Goal: Task Accomplishment & Management: Manage account settings

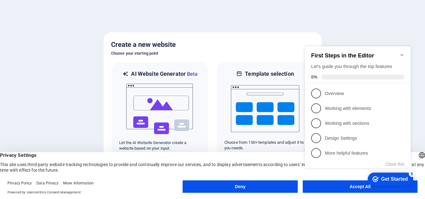
click at [317, 18] on div at bounding box center [212, 99] width 425 height 199
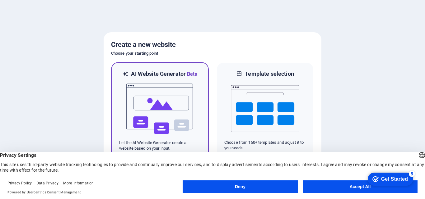
click at [170, 103] on img at bounding box center [160, 109] width 68 height 62
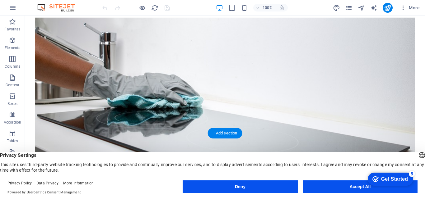
scroll to position [124, 0]
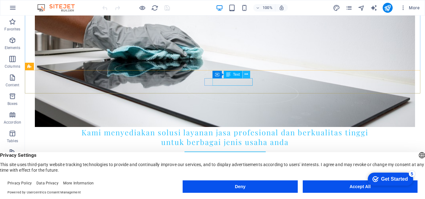
click at [246, 75] on icon at bounding box center [245, 74] width 3 height 7
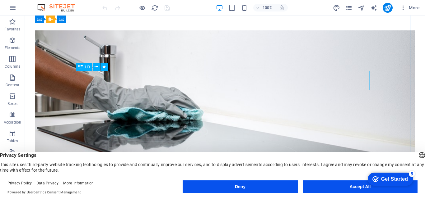
scroll to position [62, 0]
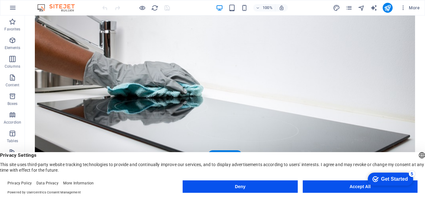
click at [38, 79] on figure at bounding box center [225, 85] width 380 height 158
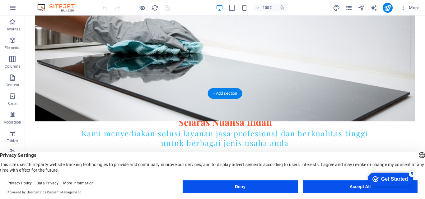
scroll to position [124, 0]
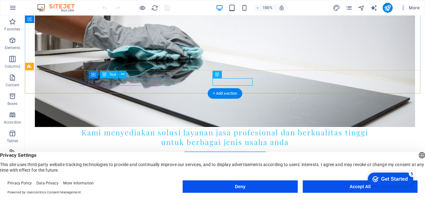
click at [112, 77] on div "Text" at bounding box center [109, 74] width 19 height 7
click at [108, 76] on div "Text" at bounding box center [109, 74] width 19 height 7
click at [123, 74] on icon at bounding box center [122, 74] width 3 height 7
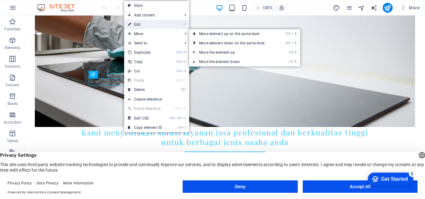
click at [143, 25] on link "⏎ Edit" at bounding box center [145, 24] width 42 height 9
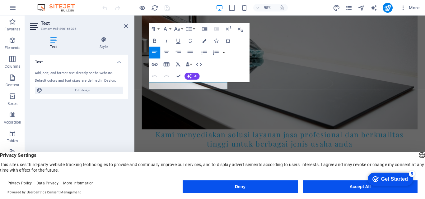
click at [282, 43] on figure at bounding box center [287, 52] width 290 height 167
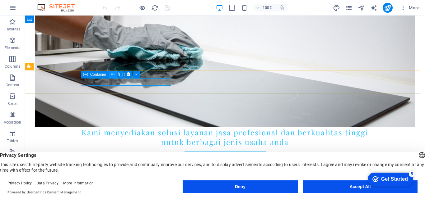
click at [112, 74] on icon at bounding box center [112, 74] width 3 height 7
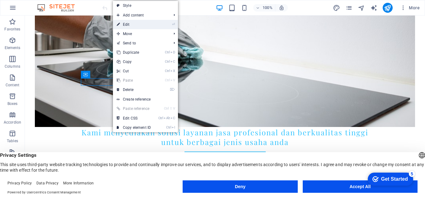
drag, startPoint x: 145, startPoint y: 26, endPoint x: 11, endPoint y: 11, distance: 135.1
click at [145, 26] on link "⏎ Edit" at bounding box center [134, 24] width 42 height 9
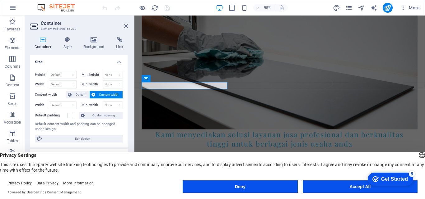
click at [128, 25] on aside "Container Element #ed-896166330 Container Style Background Link Size Height Def…" at bounding box center [79, 103] width 109 height 174
drag, startPoint x: 126, startPoint y: 26, endPoint x: 99, endPoint y: 12, distance: 30.6
click at [126, 26] on icon at bounding box center [126, 26] width 4 height 5
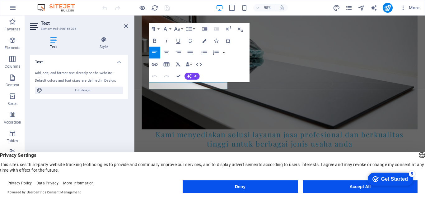
click at [269, 46] on figure at bounding box center [287, 52] width 290 height 167
click at [282, 37] on figure at bounding box center [287, 52] width 290 height 167
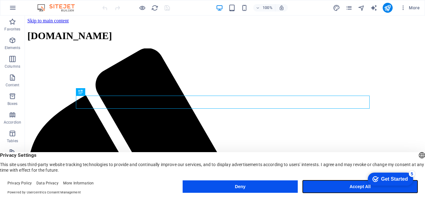
click at [345, 186] on button "Accept All" at bounding box center [359, 187] width 115 height 12
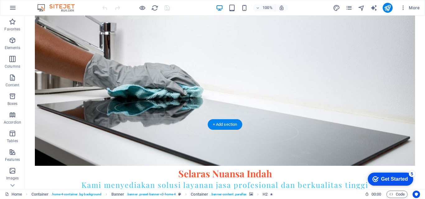
scroll to position [93, 0]
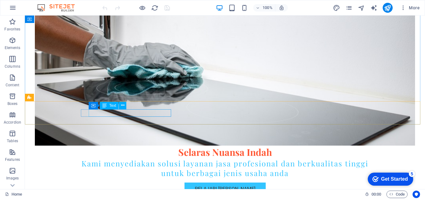
click at [113, 107] on span "Text" at bounding box center [112, 106] width 7 height 4
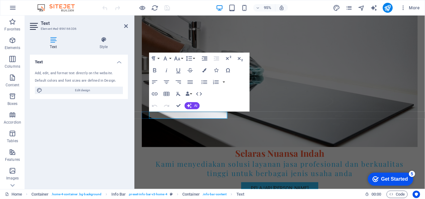
drag, startPoint x: 308, startPoint y: 60, endPoint x: 298, endPoint y: 61, distance: 9.7
click at [307, 60] on figure at bounding box center [287, 70] width 290 height 167
click at [54, 41] on icon at bounding box center [53, 40] width 47 height 6
drag, startPoint x: 168, startPoint y: 39, endPoint x: 160, endPoint y: 41, distance: 8.1
click at [166, 39] on div "Button" at bounding box center [166, 38] width 40 height 7
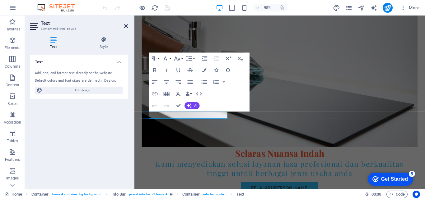
click at [127, 26] on icon at bounding box center [126, 26] width 4 height 5
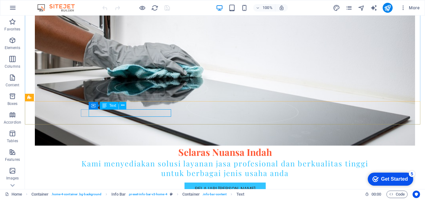
click at [105, 106] on icon at bounding box center [104, 105] width 4 height 7
click at [125, 104] on button at bounding box center [122, 105] width 7 height 7
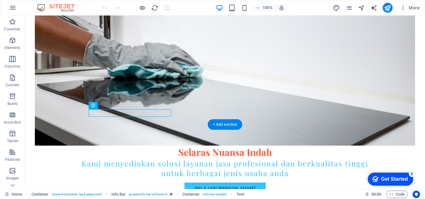
click at [328, 56] on figure at bounding box center [225, 66] width 380 height 158
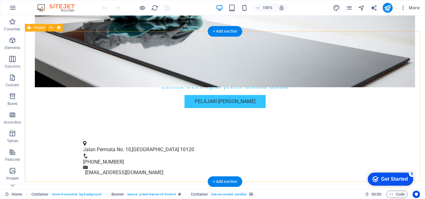
scroll to position [186, 0]
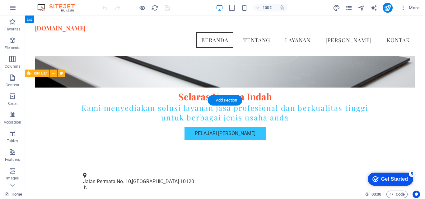
scroll to position [86, 0]
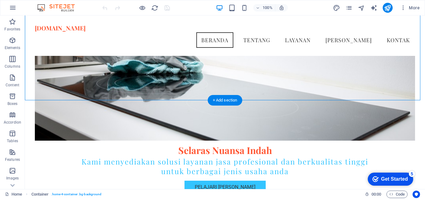
drag, startPoint x: 263, startPoint y: 97, endPoint x: 244, endPoint y: 77, distance: 27.3
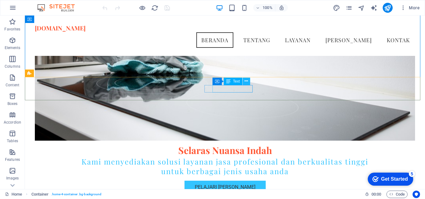
click at [247, 79] on icon at bounding box center [245, 81] width 3 height 7
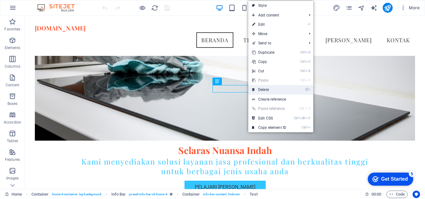
click at [265, 92] on link "⌦ Delete" at bounding box center [269, 89] width 42 height 9
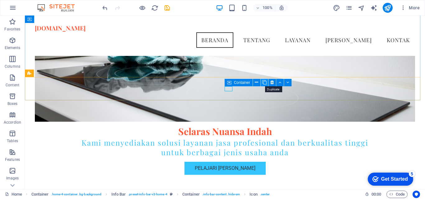
click at [265, 83] on icon at bounding box center [264, 82] width 4 height 7
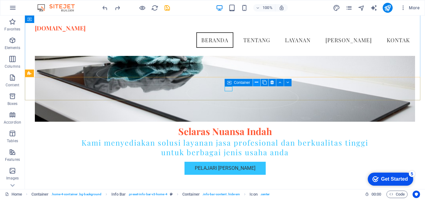
click at [257, 82] on icon at bounding box center [256, 82] width 3 height 7
click at [281, 82] on icon at bounding box center [279, 82] width 3 height 7
click at [240, 81] on span "Container" at bounding box center [242, 83] width 16 height 4
click at [240, 82] on span "Container" at bounding box center [242, 83] width 16 height 4
drag, startPoint x: 228, startPoint y: 83, endPoint x: 99, endPoint y: 70, distance: 130.2
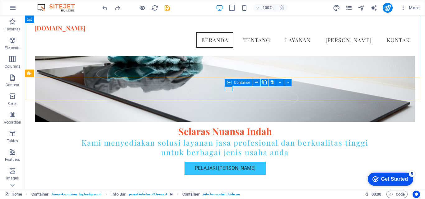
click at [228, 83] on icon at bounding box center [229, 82] width 4 height 7
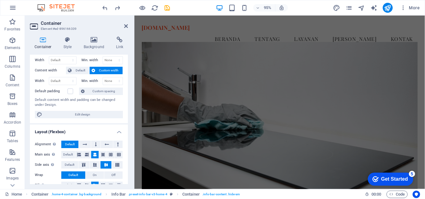
scroll to position [0, 0]
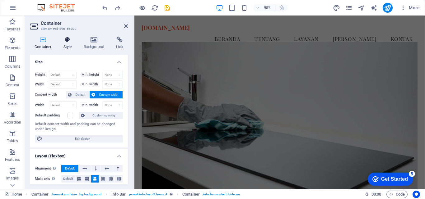
click at [72, 45] on h4 "Style" at bounding box center [69, 43] width 20 height 13
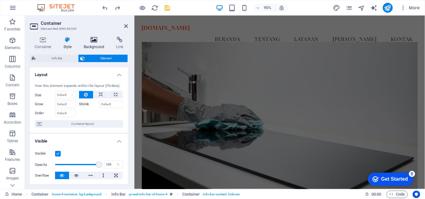
click at [94, 40] on icon at bounding box center [94, 40] width 30 height 6
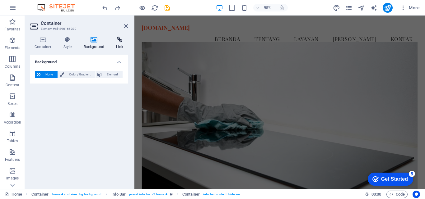
click at [117, 37] on icon at bounding box center [119, 40] width 16 height 6
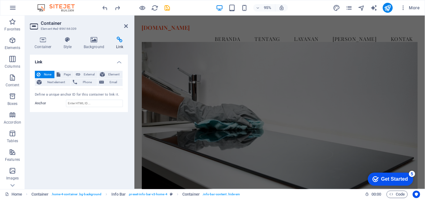
click at [128, 26] on aside "Container Element #ed-896166339 Container Style Background Link Size Height Def…" at bounding box center [79, 103] width 109 height 174
click at [127, 27] on aside "Container Element #ed-896166339 Container Style Background Link Size Height Def…" at bounding box center [79, 103] width 109 height 174
drag, startPoint x: 127, startPoint y: 26, endPoint x: 194, endPoint y: 40, distance: 69.2
click at [127, 26] on icon at bounding box center [126, 26] width 4 height 5
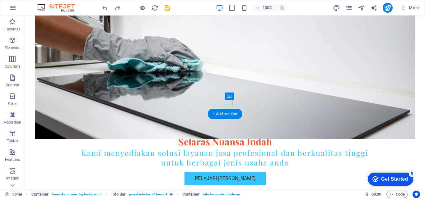
click at [292, 63] on figure at bounding box center [225, 60] width 380 height 158
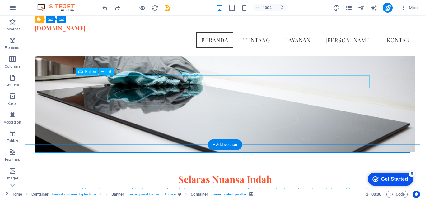
scroll to position [42, 0]
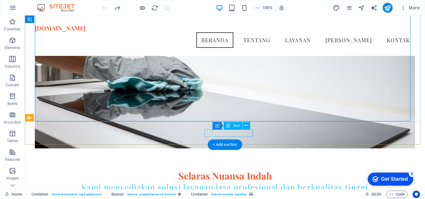
click at [247, 125] on icon at bounding box center [245, 125] width 3 height 7
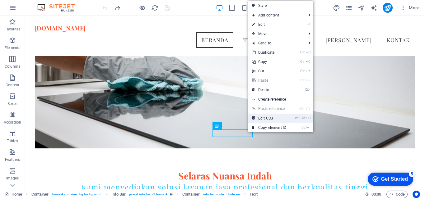
click at [271, 119] on link "Ctrl Alt C Edit CSS" at bounding box center [269, 118] width 42 height 9
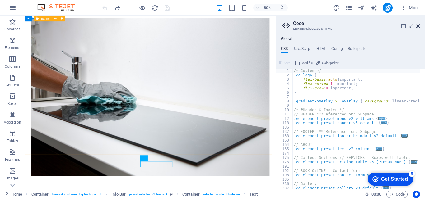
drag, startPoint x: 419, startPoint y: 24, endPoint x: 385, endPoint y: 11, distance: 36.7
click at [419, 24] on icon at bounding box center [418, 26] width 4 height 5
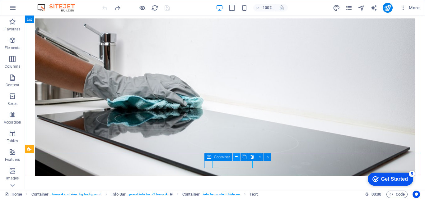
click at [235, 157] on icon at bounding box center [236, 157] width 3 height 7
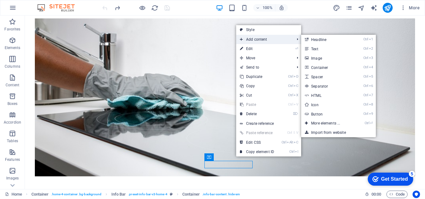
click at [265, 41] on span "Add content" at bounding box center [264, 39] width 56 height 9
drag, startPoint x: 317, startPoint y: 50, endPoint x: 182, endPoint y: 38, distance: 135.7
click at [317, 50] on link "Ctrl 2 Text" at bounding box center [326, 48] width 51 height 9
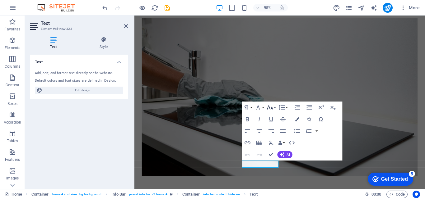
click at [272, 107] on icon "button" at bounding box center [270, 108] width 6 height 4
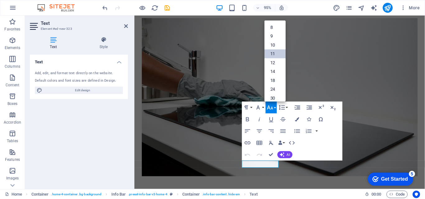
click at [275, 53] on link "11" at bounding box center [274, 53] width 21 height 9
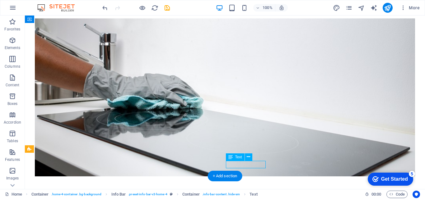
click at [230, 157] on icon at bounding box center [230, 157] width 4 height 7
click at [250, 157] on icon at bounding box center [247, 157] width 3 height 7
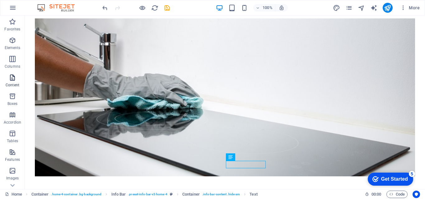
click at [17, 83] on p "Content" at bounding box center [13, 85] width 14 height 5
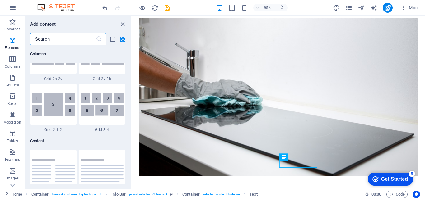
scroll to position [1088, 0]
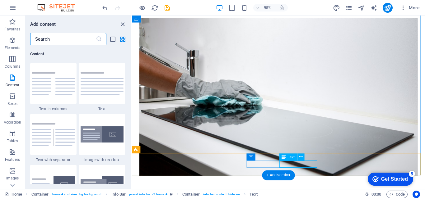
drag, startPoint x: 319, startPoint y: 170, endPoint x: 440, endPoint y: 177, distance: 121.4
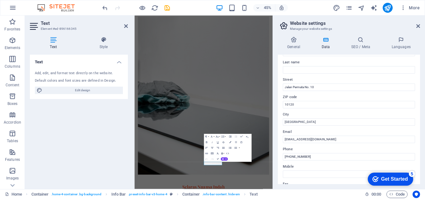
scroll to position [0, 0]
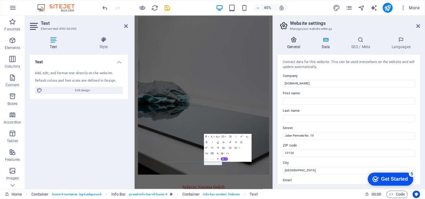
click at [290, 39] on icon at bounding box center [294, 40] width 32 height 6
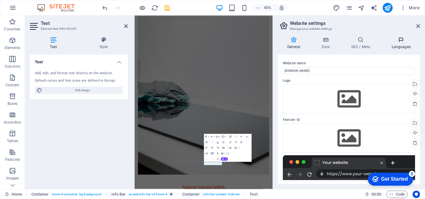
click at [405, 45] on h4 "Languages" at bounding box center [401, 43] width 38 height 13
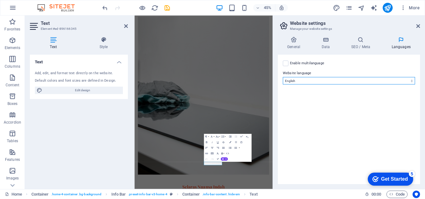
click at [409, 81] on select "Abkhazian Afar Afrikaans Akan Albanian Amharic Arabic Aragonese Armenian Assame…" at bounding box center [349, 80] width 132 height 7
select select "70"
click at [283, 77] on select "Abkhazian Afar Afrikaans Akan Albanian Amharic Arabic Aragonese Armenian Assame…" at bounding box center [349, 80] width 132 height 7
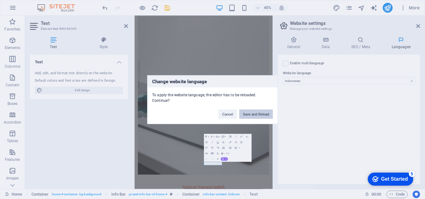
drag, startPoint x: 253, startPoint y: 113, endPoint x: 204, endPoint y: 108, distance: 49.1
click at [253, 113] on button "Save and Reload" at bounding box center [256, 113] width 34 height 9
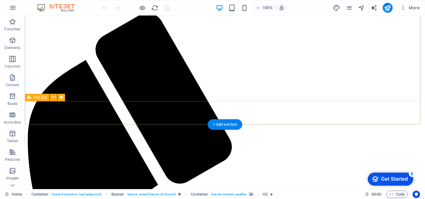
scroll to position [93, 0]
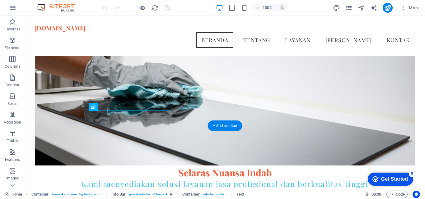
scroll to position [31, 0]
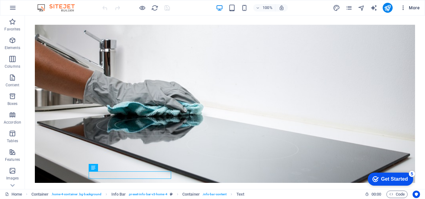
click at [404, 10] on icon "button" at bounding box center [403, 8] width 6 height 6
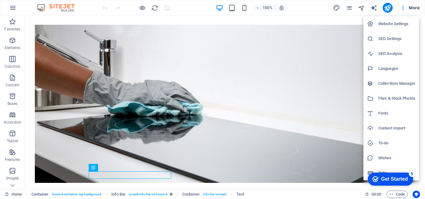
click at [391, 115] on h6 "Fonts" at bounding box center [396, 113] width 37 height 7
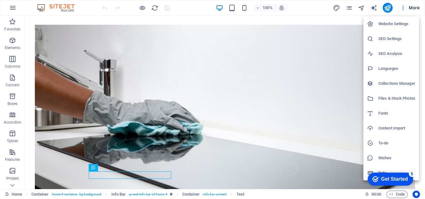
select select "popularity"
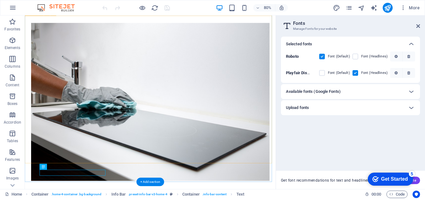
click at [274, 138] on figure at bounding box center [182, 124] width 298 height 198
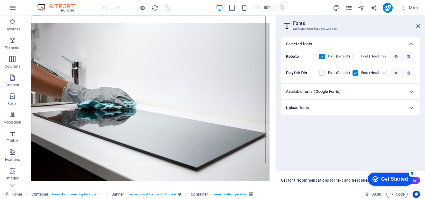
click at [329, 140] on div "Selected fonts Roboto Font (Default) Font (Headlines) Playfair Display Font (De…" at bounding box center [350, 101] width 139 height 129
drag, startPoint x: 418, startPoint y: 24, endPoint x: 389, endPoint y: 12, distance: 31.5
click at [418, 24] on icon at bounding box center [418, 26] width 4 height 5
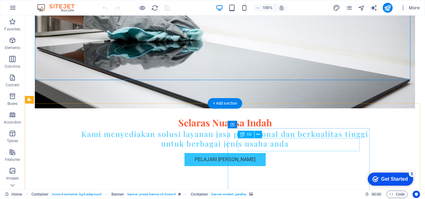
scroll to position [124, 0]
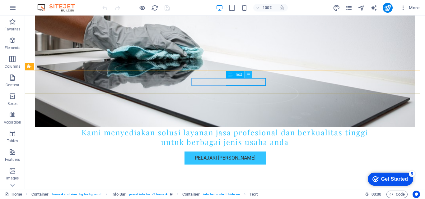
click at [250, 74] on icon at bounding box center [247, 74] width 3 height 7
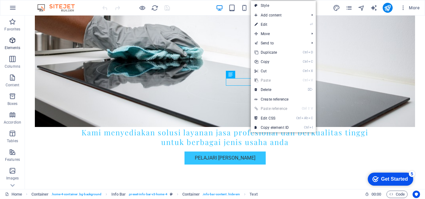
click at [15, 42] on icon "button" at bounding box center [12, 40] width 7 height 7
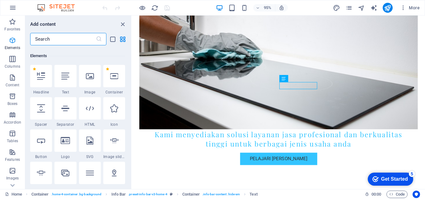
scroll to position [66, 0]
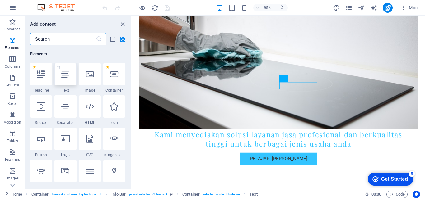
click at [67, 79] on div at bounding box center [65, 74] width 22 height 22
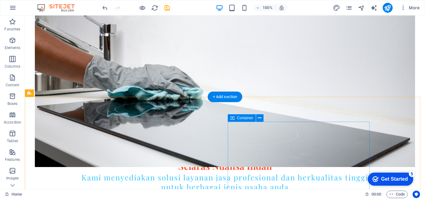
scroll to position [124, 0]
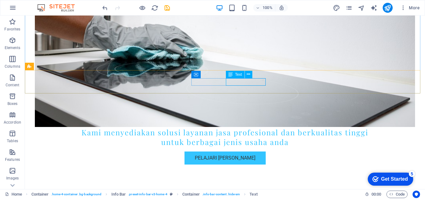
click at [237, 76] on span "Text" at bounding box center [238, 75] width 7 height 4
click at [236, 75] on span "Text" at bounding box center [238, 75] width 7 height 4
click at [230, 75] on icon at bounding box center [230, 74] width 4 height 7
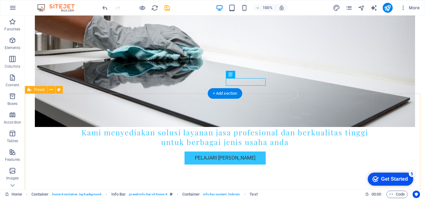
drag, startPoint x: 258, startPoint y: 108, endPoint x: 234, endPoint y: 104, distance: 24.0
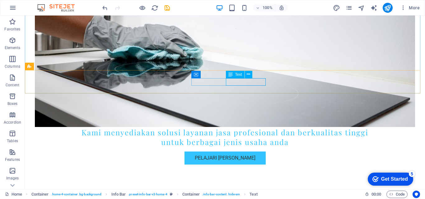
click at [240, 75] on span "Text" at bounding box center [238, 75] width 7 height 4
drag, startPoint x: 229, startPoint y: 76, endPoint x: 183, endPoint y: 62, distance: 47.5
click at [229, 76] on icon at bounding box center [230, 74] width 4 height 7
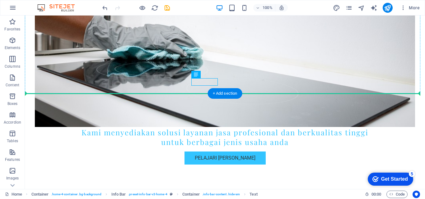
drag, startPoint x: 205, startPoint y: 83, endPoint x: 228, endPoint y: 86, distance: 22.7
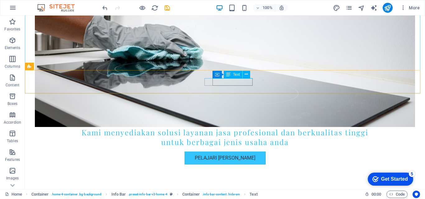
click at [236, 74] on span "Text" at bounding box center [236, 75] width 7 height 4
click at [245, 73] on icon at bounding box center [245, 74] width 3 height 7
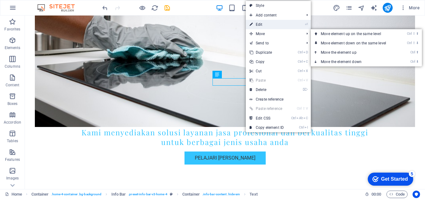
click at [266, 24] on link "⏎ Edit" at bounding box center [267, 24] width 42 height 9
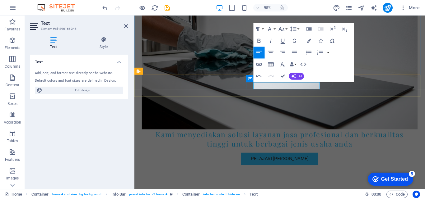
drag, startPoint x: 321, startPoint y: 91, endPoint x: 399, endPoint y: 140, distance: 91.8
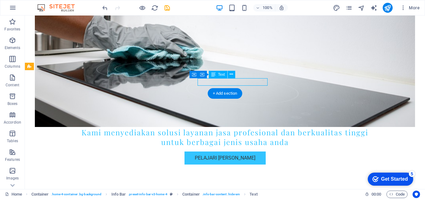
click at [217, 73] on div "Text" at bounding box center [218, 74] width 19 height 7
click at [223, 73] on span "Text" at bounding box center [221, 75] width 7 height 4
click at [218, 76] on span "Text" at bounding box center [221, 75] width 7 height 4
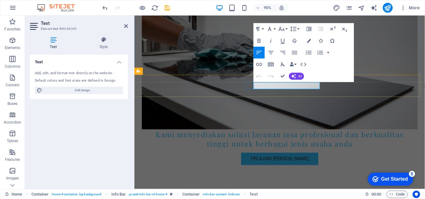
click span "[PHONE_NUMBER]"
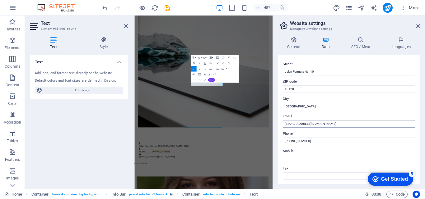
scroll to position [93, 0]
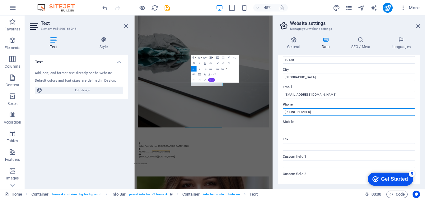
click at [317, 112] on input "[PHONE_NUMBER]" at bounding box center [349, 111] width 132 height 7
type input "+62 21 xxxxxxxxxx"
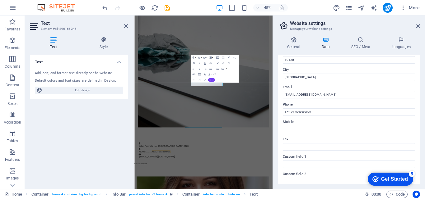
click at [420, 29] on aside "Website settings Manage your website settings General Data SEO / Meta Languages…" at bounding box center [348, 103] width 152 height 174
drag, startPoint x: 418, startPoint y: 28, endPoint x: 298, endPoint y: 13, distance: 121.3
click at [418, 28] on icon at bounding box center [418, 26] width 4 height 5
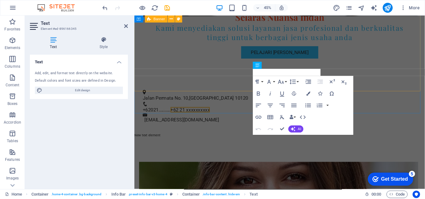
scroll to position [107, 0]
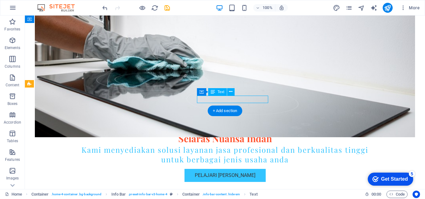
click at [219, 92] on span "Text" at bounding box center [220, 92] width 7 height 4
click at [222, 92] on span "Text" at bounding box center [220, 92] width 7 height 4
click at [206, 95] on div "Container Text" at bounding box center [218, 92] width 42 height 8
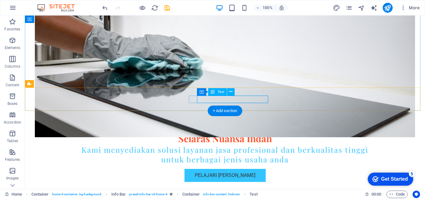
drag, startPoint x: 227, startPoint y: 97, endPoint x: 122, endPoint y: 101, distance: 104.8
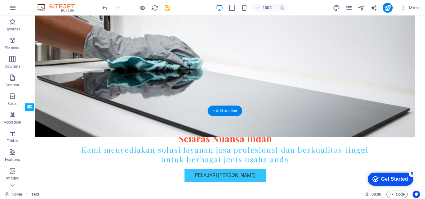
click at [270, 69] on figure at bounding box center [225, 58] width 380 height 158
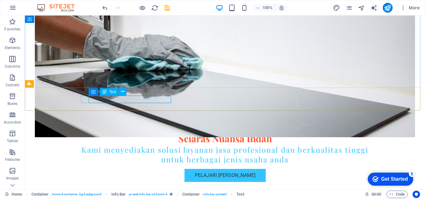
click at [110, 93] on span "Text" at bounding box center [112, 92] width 7 height 4
click at [111, 91] on span "Text" at bounding box center [112, 92] width 7 height 4
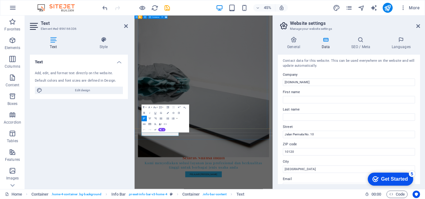
scroll to position [0, 0]
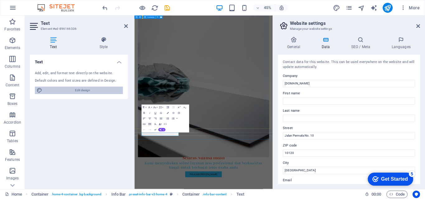
drag, startPoint x: 81, startPoint y: 108, endPoint x: 89, endPoint y: 94, distance: 16.0
click at [85, 104] on div "Text Add, edit, and format text directly on the website. Default colors and fon…" at bounding box center [79, 120] width 98 height 130
click at [128, 26] on aside "Text Element #ed-896166336 Text Style Text Add, edit, and format text directly …" at bounding box center [79, 103] width 109 height 174
click at [50, 40] on icon at bounding box center [53, 40] width 47 height 6
drag, startPoint x: 125, startPoint y: 27, endPoint x: 125, endPoint y: 14, distance: 12.7
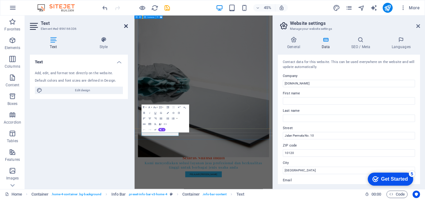
click at [125, 27] on icon at bounding box center [126, 26] width 4 height 5
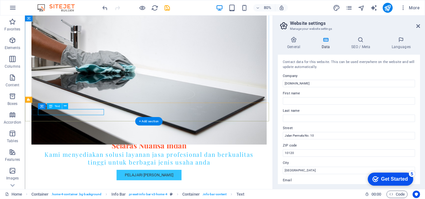
click at [56, 107] on span "Text" at bounding box center [57, 106] width 6 height 3
click at [65, 106] on icon at bounding box center [65, 106] width 3 height 5
click at [419, 27] on icon at bounding box center [418, 26] width 4 height 5
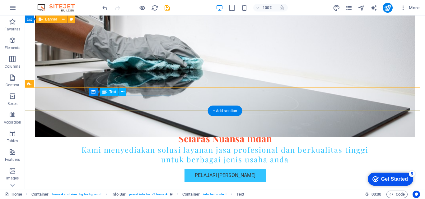
click at [112, 94] on div "Text" at bounding box center [109, 91] width 19 height 7
click at [113, 91] on span "Text" at bounding box center [112, 92] width 7 height 4
click at [112, 92] on span "Text" at bounding box center [112, 92] width 7 height 4
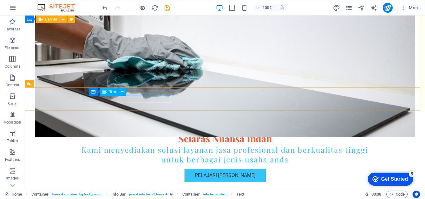
click at [112, 92] on span "Text" at bounding box center [112, 92] width 7 height 4
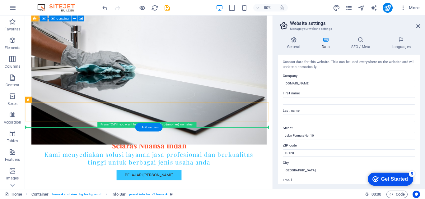
drag, startPoint x: 83, startPoint y: 278, endPoint x: 146, endPoint y: 168, distance: 126.6
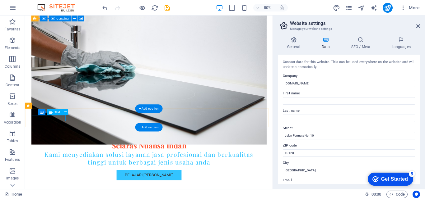
drag, startPoint x: 76, startPoint y: 144, endPoint x: 46, endPoint y: 142, distance: 30.5
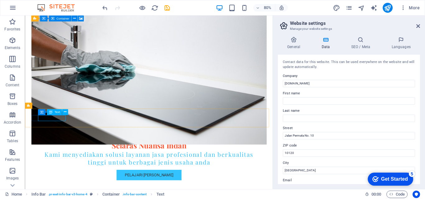
click at [57, 113] on span "Text" at bounding box center [57, 112] width 6 height 3
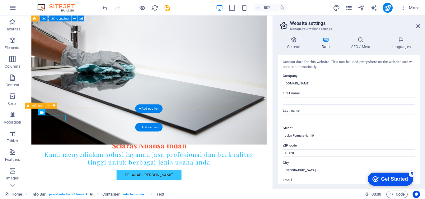
drag, startPoint x: 43, startPoint y: 142, endPoint x: 92, endPoint y: 148, distance: 49.8
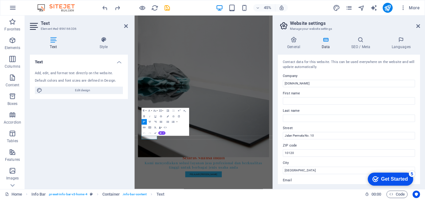
click at [415, 25] on h2 "Website settings" at bounding box center [355, 24] width 130 height 6
click at [417, 26] on icon at bounding box center [418, 26] width 4 height 5
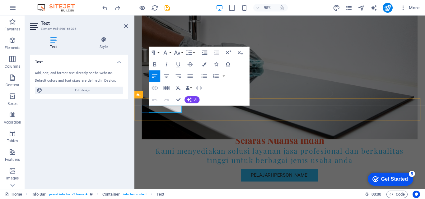
click span "10120"
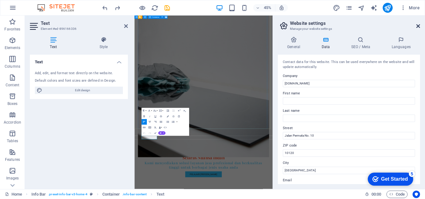
drag, startPoint x: 419, startPoint y: 27, endPoint x: 299, endPoint y: 13, distance: 120.8
click at [419, 27] on icon at bounding box center [418, 26] width 4 height 5
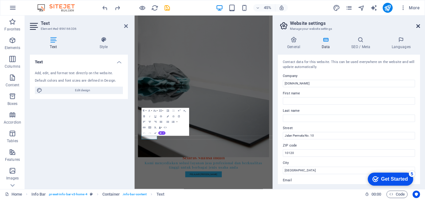
drag, startPoint x: 418, startPoint y: 28, endPoint x: 297, endPoint y: 12, distance: 121.3
click at [418, 28] on icon at bounding box center [418, 26] width 4 height 5
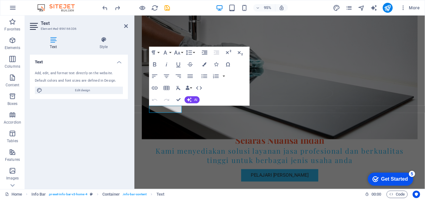
drag, startPoint x: 246, startPoint y: 90, endPoint x: 242, endPoint y: 86, distance: 5.7
click at [242, 86] on div "Paragraph Format Normal Heading 1 Heading 2 Heading 3 Heading 4 Heading 5 Headi…" at bounding box center [199, 76] width 100 height 59
click span "10120"
